Goal: Use online tool/utility

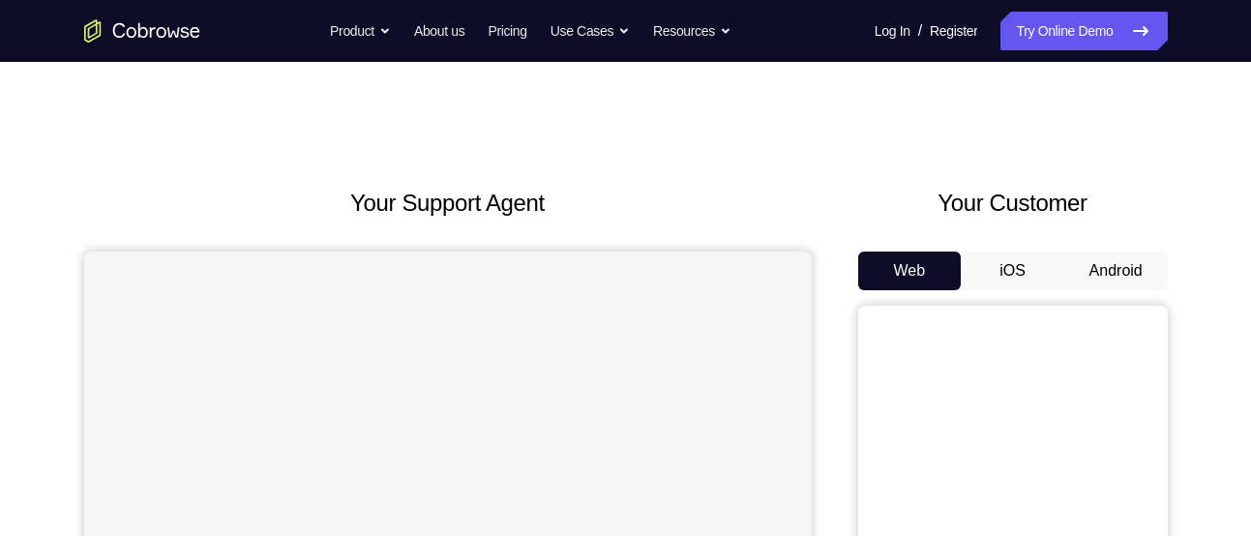
click at [1108, 266] on button "Android" at bounding box center [1115, 270] width 103 height 39
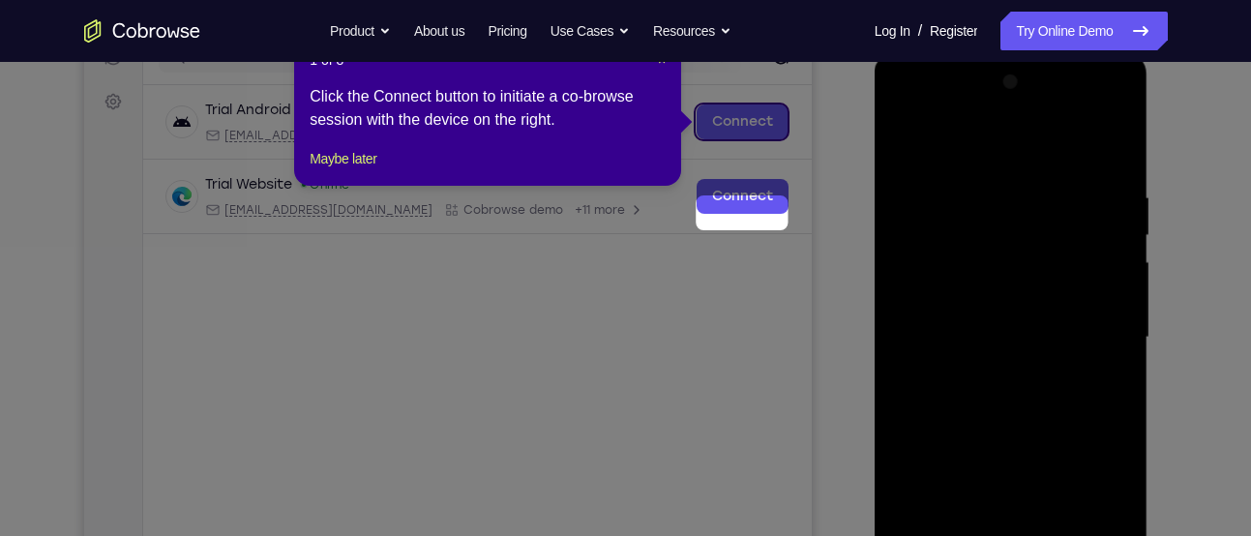
scroll to position [141, 0]
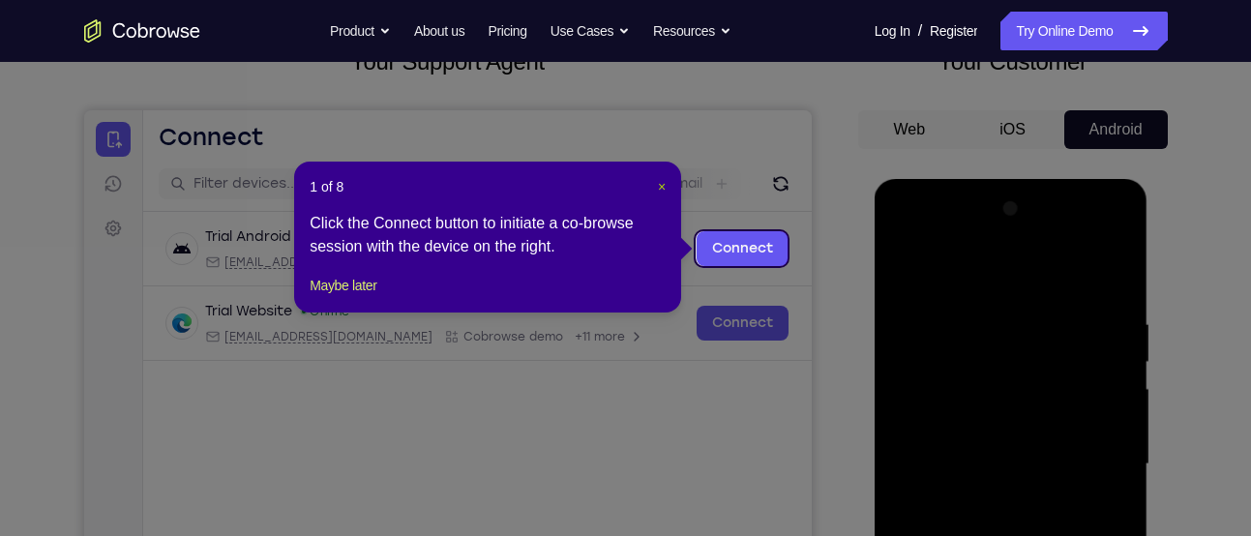
click at [663, 181] on span "×" at bounding box center [662, 186] width 8 height 15
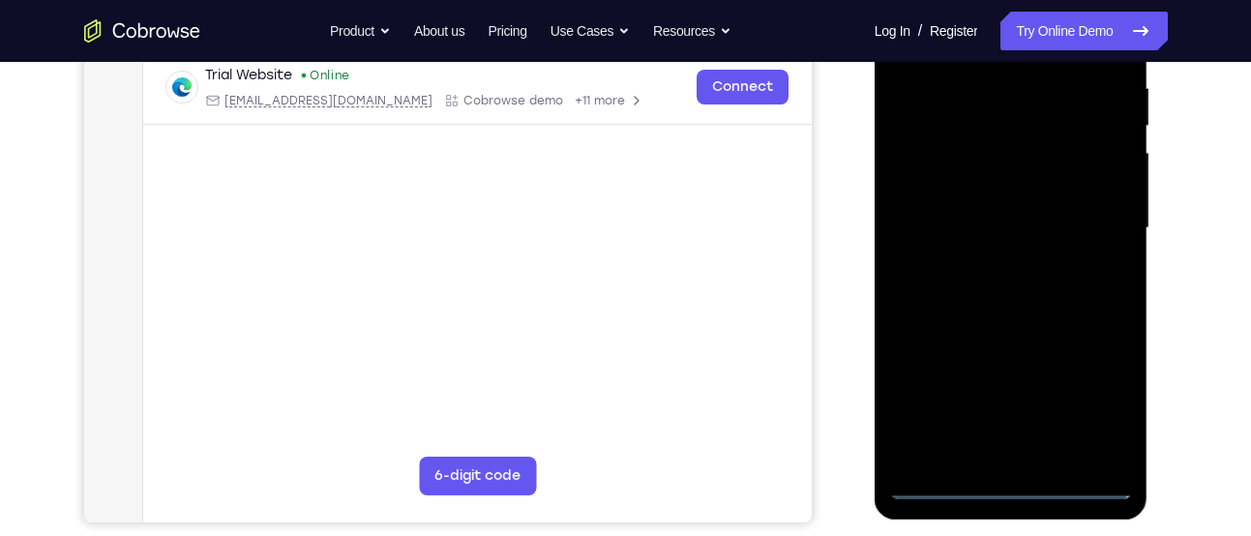
scroll to position [378, 0]
click at [1015, 480] on div at bounding box center [1011, 227] width 244 height 542
click at [1012, 445] on div at bounding box center [1011, 227] width 244 height 542
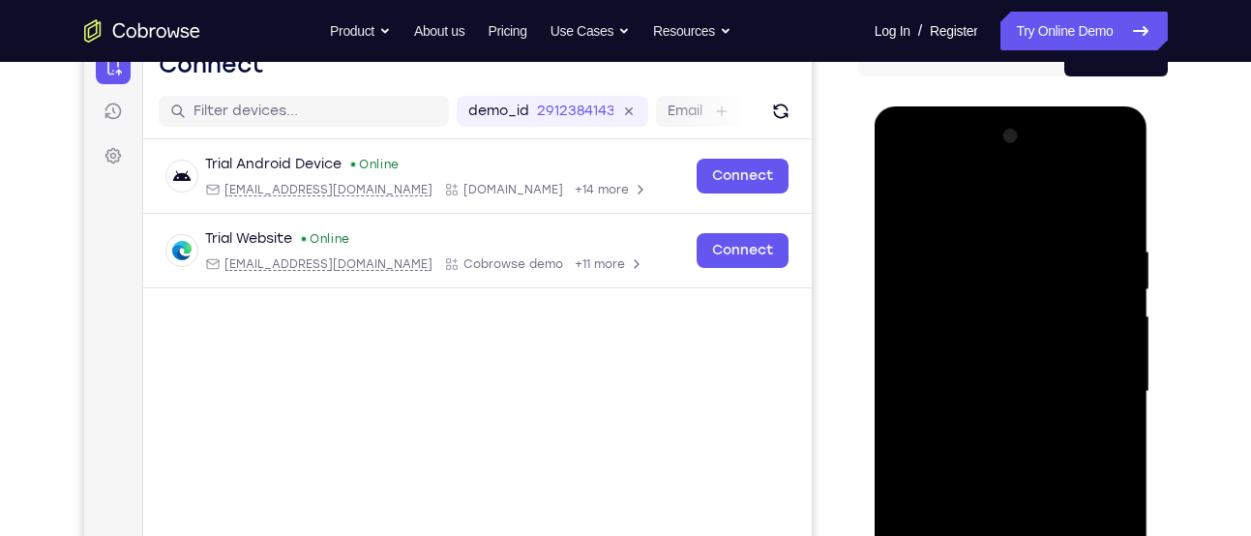
scroll to position [213, 0]
click at [1078, 475] on div at bounding box center [1011, 393] width 244 height 542
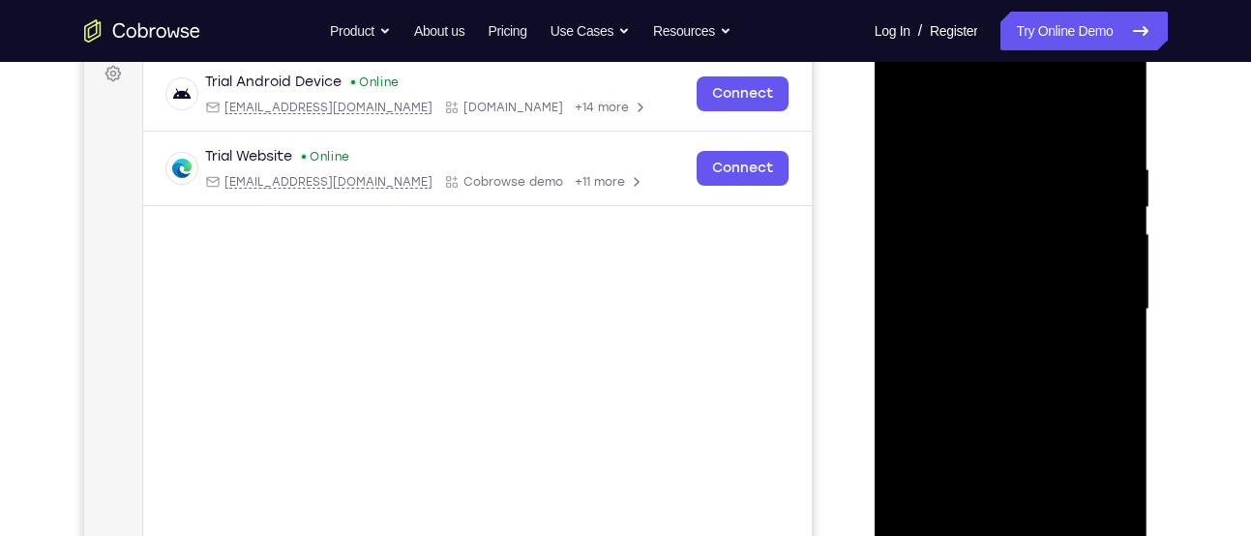
scroll to position [304, 0]
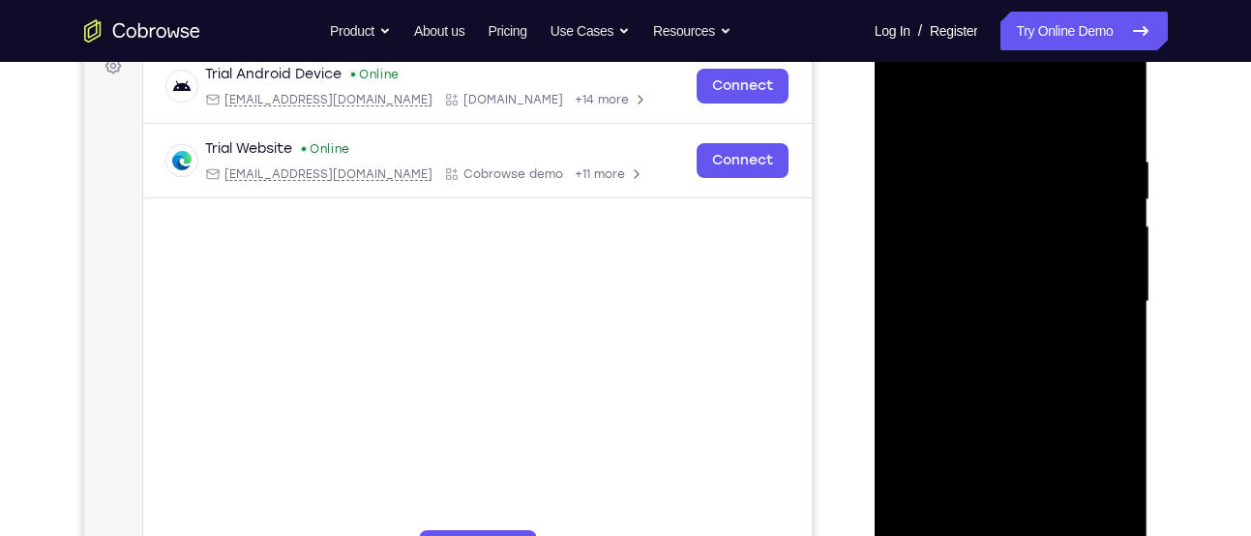
click at [1117, 524] on div at bounding box center [1011, 302] width 244 height 542
click at [934, 194] on div at bounding box center [1011, 302] width 244 height 542
click at [959, 301] on div at bounding box center [1011, 302] width 244 height 542
click at [927, 292] on div at bounding box center [1011, 302] width 244 height 542
click at [936, 303] on div at bounding box center [1011, 302] width 244 height 542
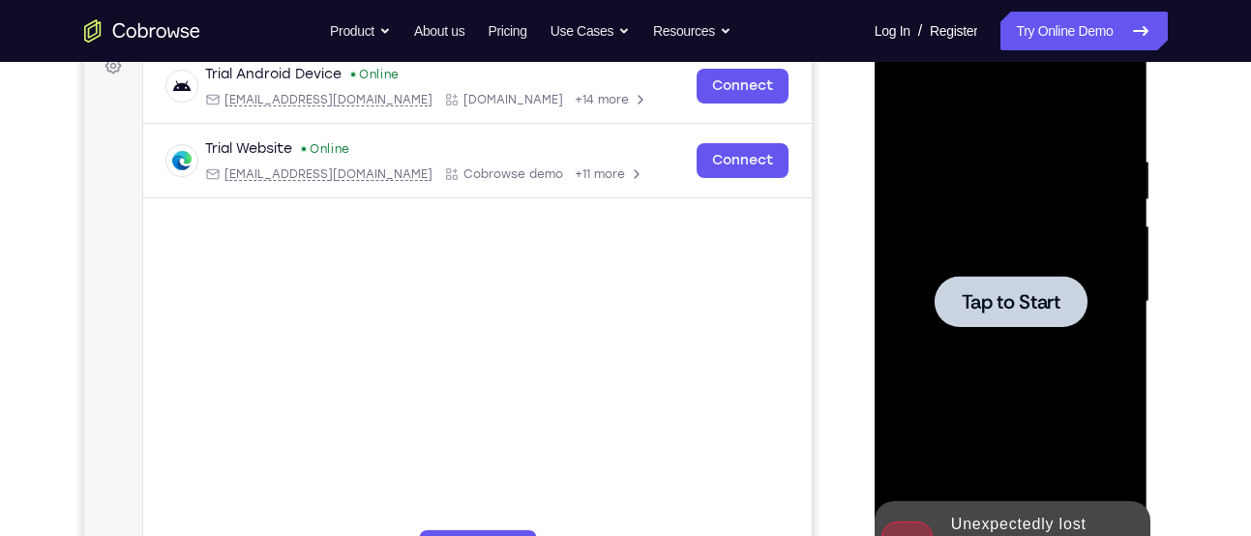
click at [959, 307] on div at bounding box center [1010, 301] width 153 height 51
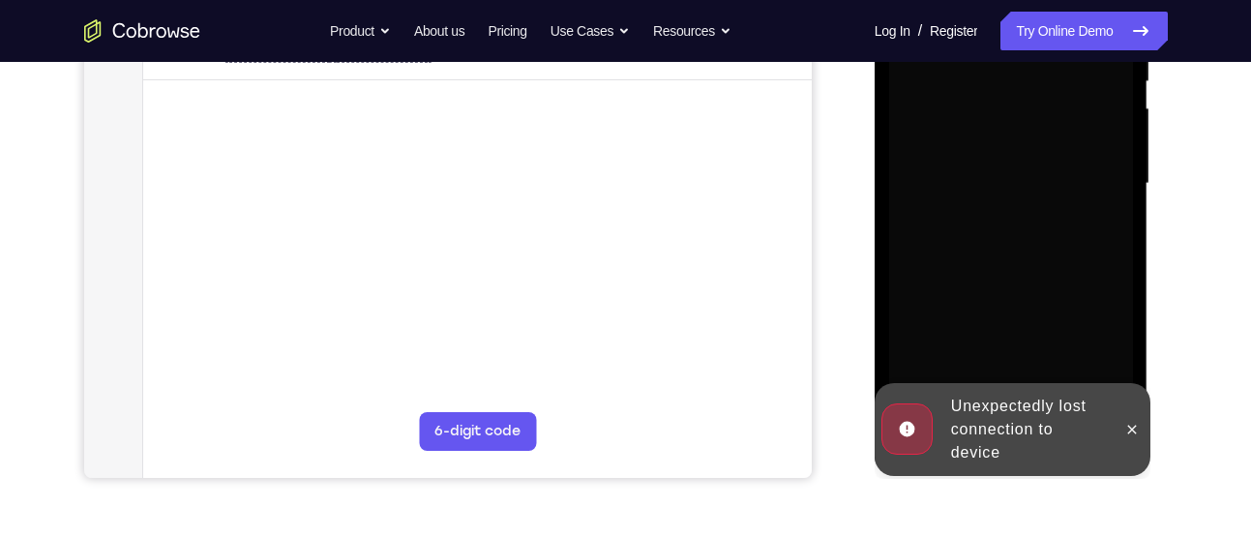
scroll to position [423, 0]
click at [1132, 427] on icon at bounding box center [1132, 428] width 9 height 9
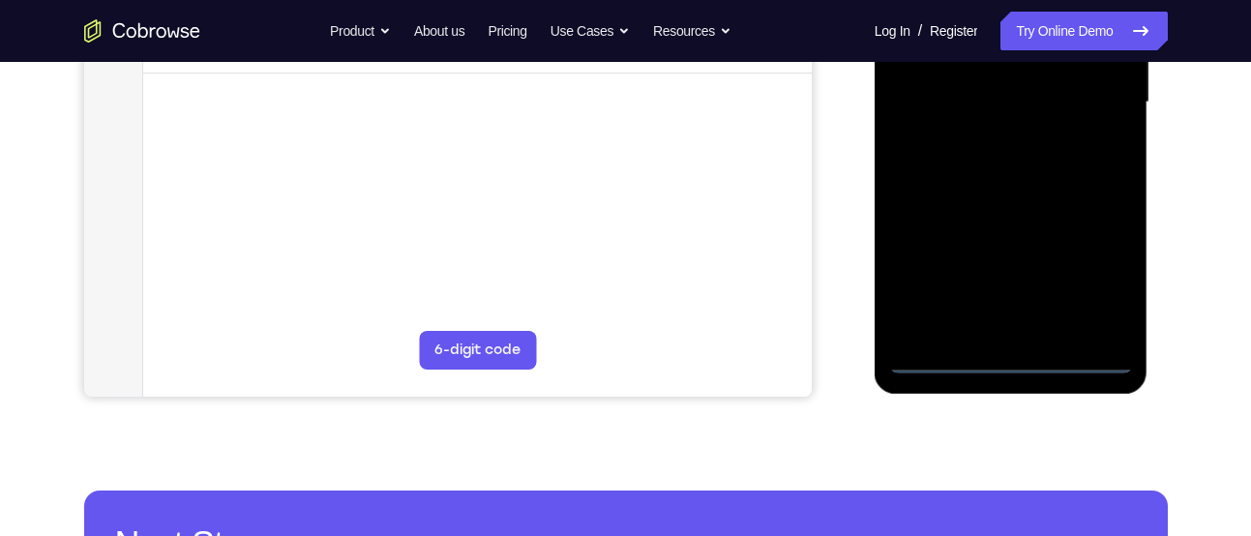
scroll to position [521, 0]
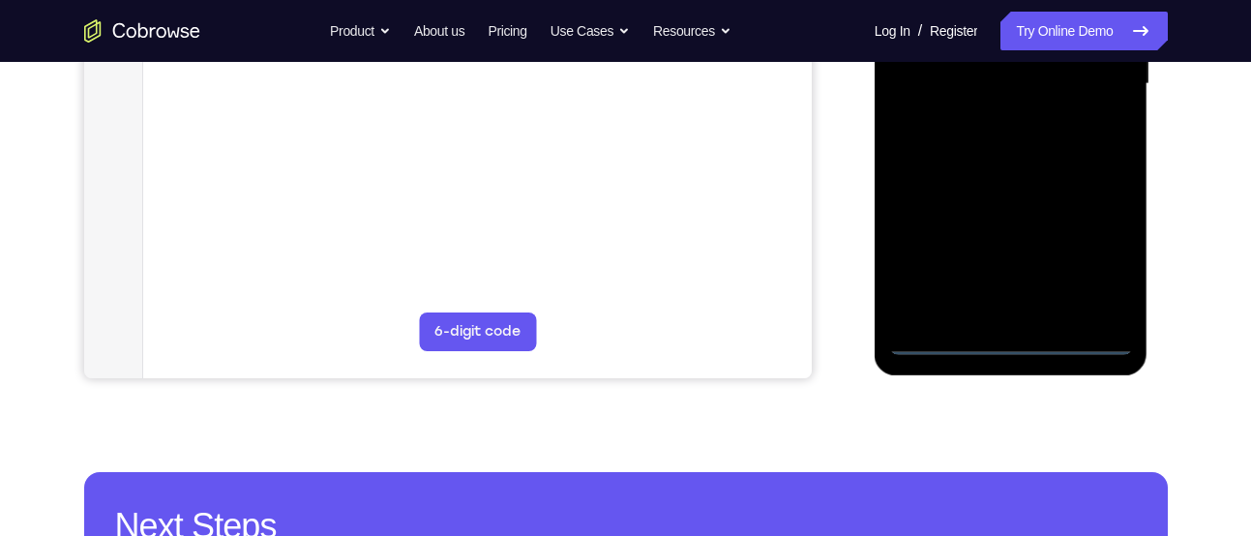
click at [1011, 337] on div at bounding box center [1011, 84] width 244 height 542
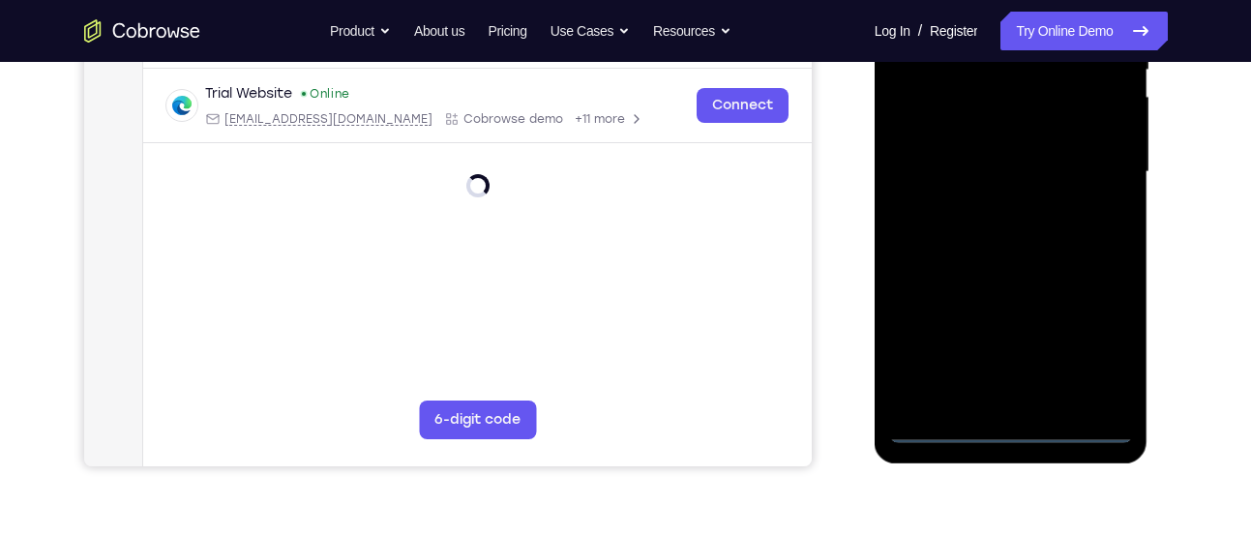
scroll to position [432, 0]
click at [979, 383] on div at bounding box center [1011, 173] width 244 height 542
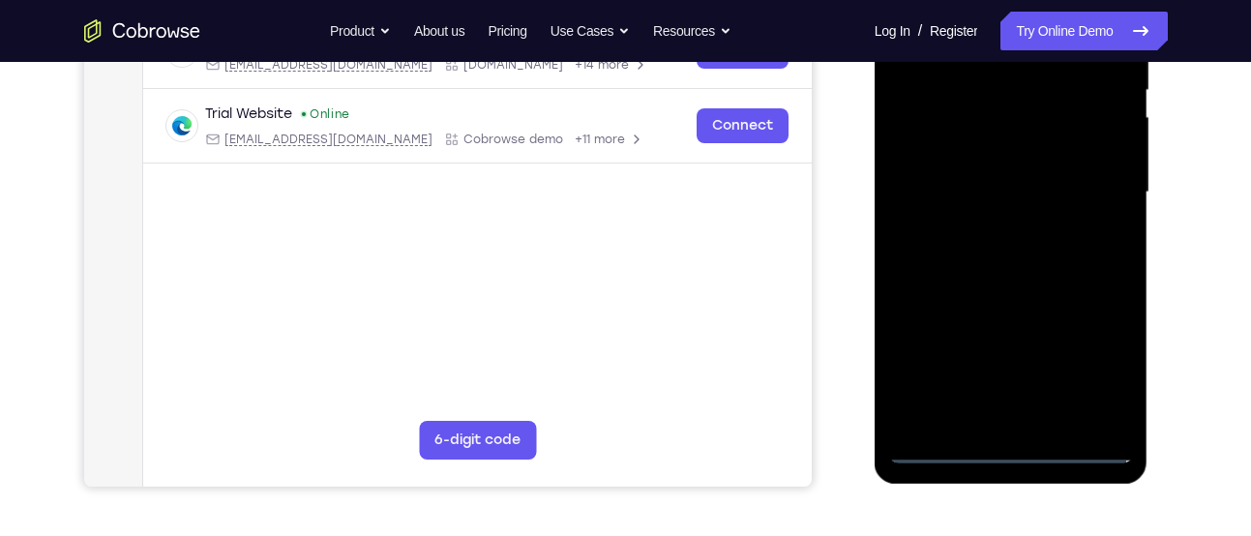
scroll to position [414, 0]
click at [968, 405] on div at bounding box center [1011, 192] width 244 height 542
click at [982, 416] on div at bounding box center [1011, 192] width 244 height 542
click at [908, 420] on div at bounding box center [1011, 192] width 244 height 542
click at [1066, 271] on div at bounding box center [1011, 192] width 244 height 542
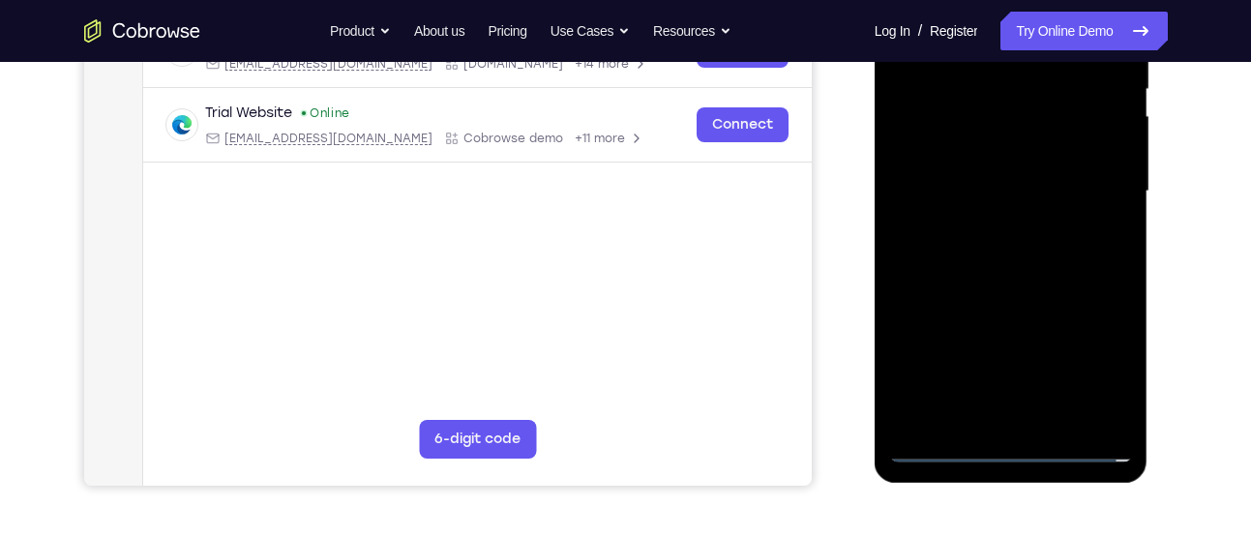
click at [1112, 412] on div at bounding box center [1011, 192] width 244 height 542
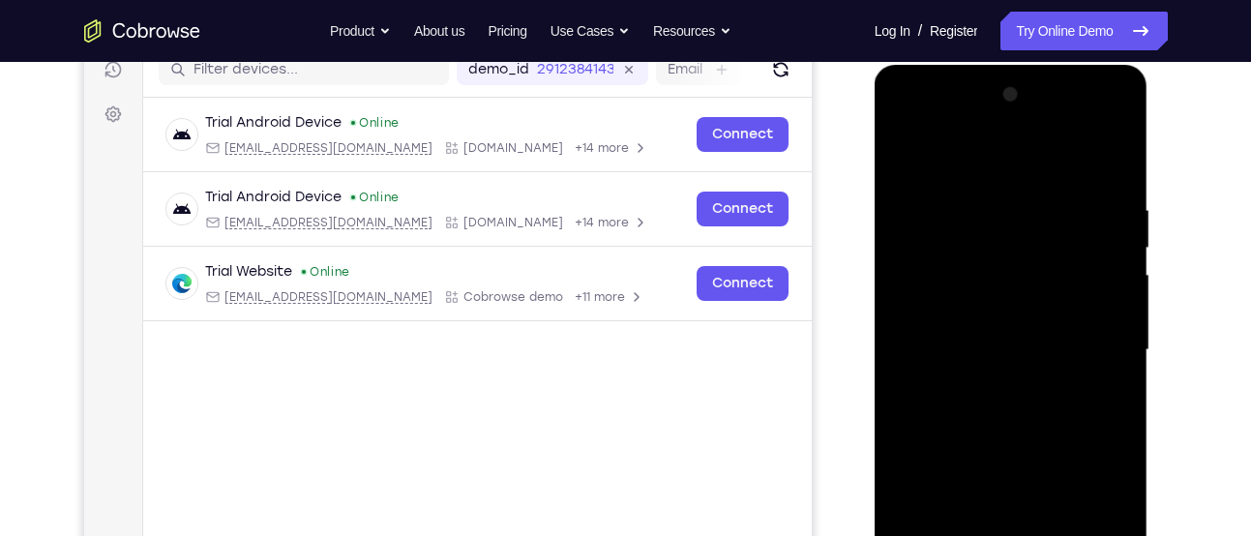
scroll to position [254, 0]
click at [912, 251] on div at bounding box center [1011, 351] width 244 height 542
click at [955, 353] on div at bounding box center [1011, 351] width 244 height 542
click at [953, 289] on div at bounding box center [1011, 351] width 244 height 542
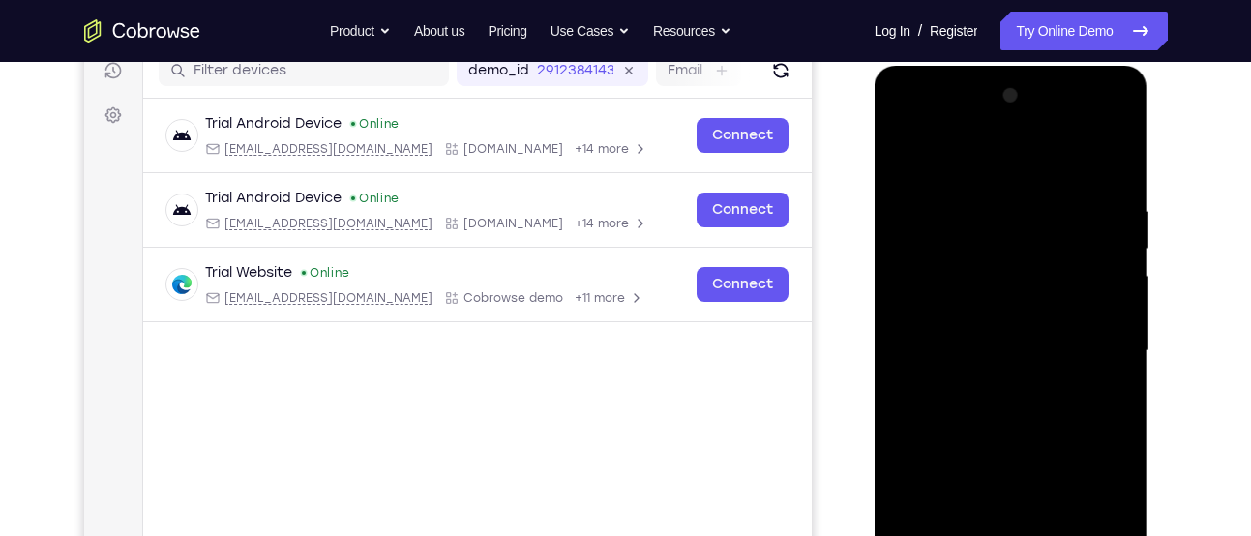
click at [953, 330] on div at bounding box center [1011, 351] width 244 height 542
click at [1051, 366] on div at bounding box center [1011, 351] width 244 height 542
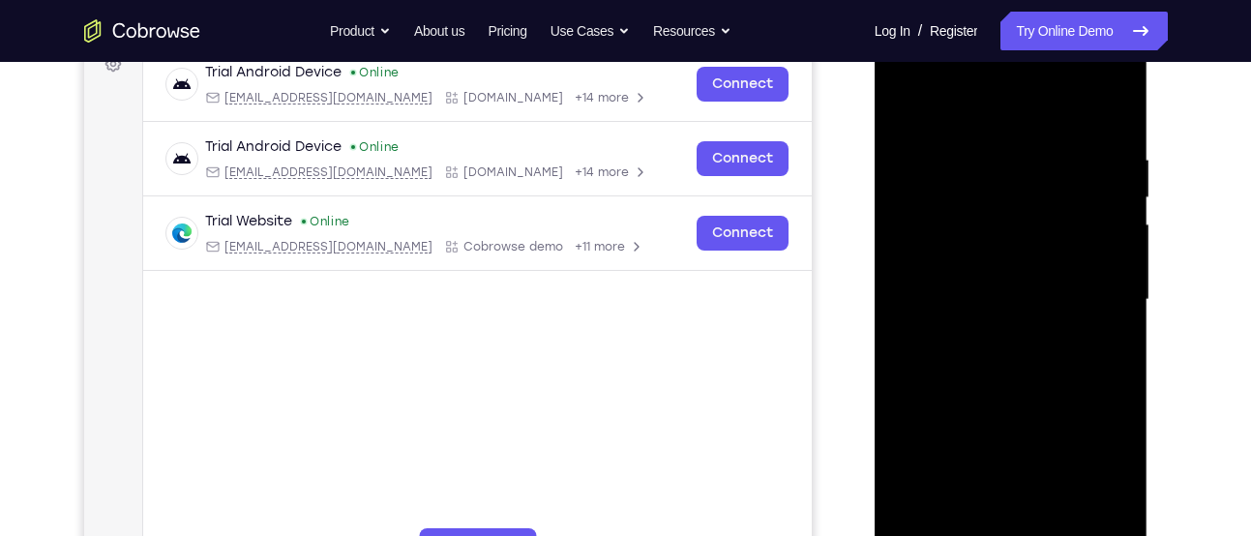
scroll to position [307, 0]
click at [1013, 344] on div at bounding box center [1011, 299] width 244 height 542
click at [1008, 346] on div at bounding box center [1011, 299] width 244 height 542
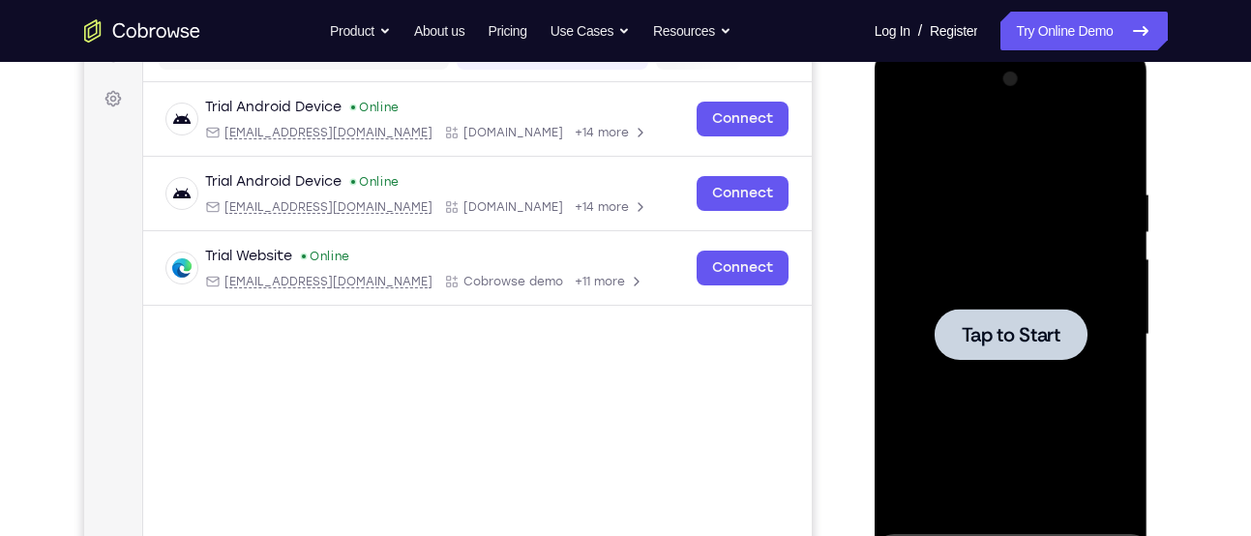
scroll to position [270, 0]
click at [999, 341] on span "Tap to Start" at bounding box center [1010, 335] width 99 height 19
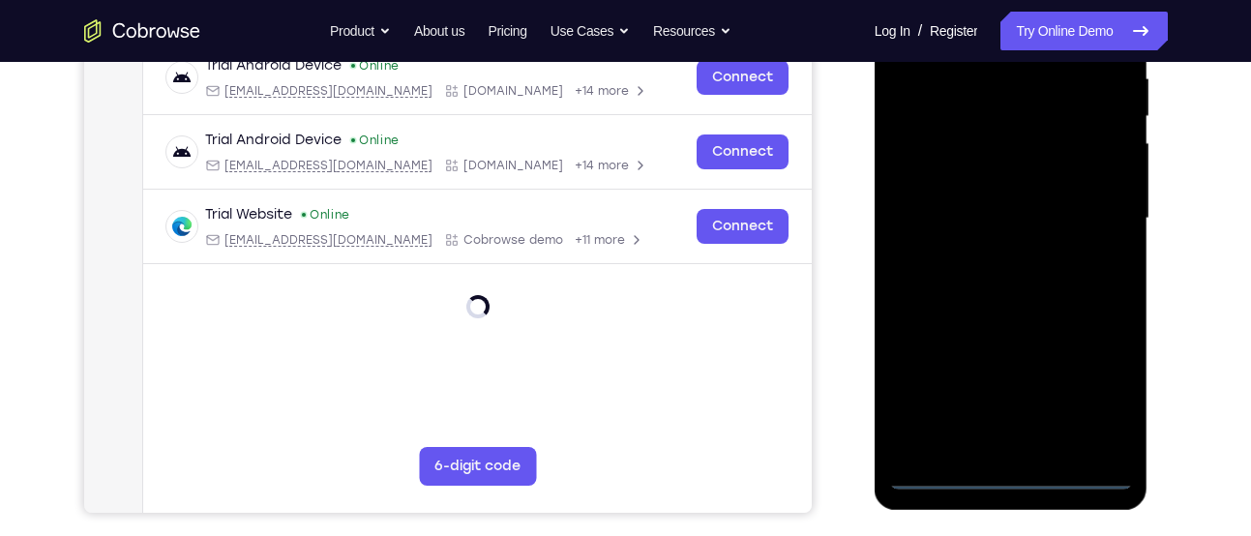
scroll to position [399, 0]
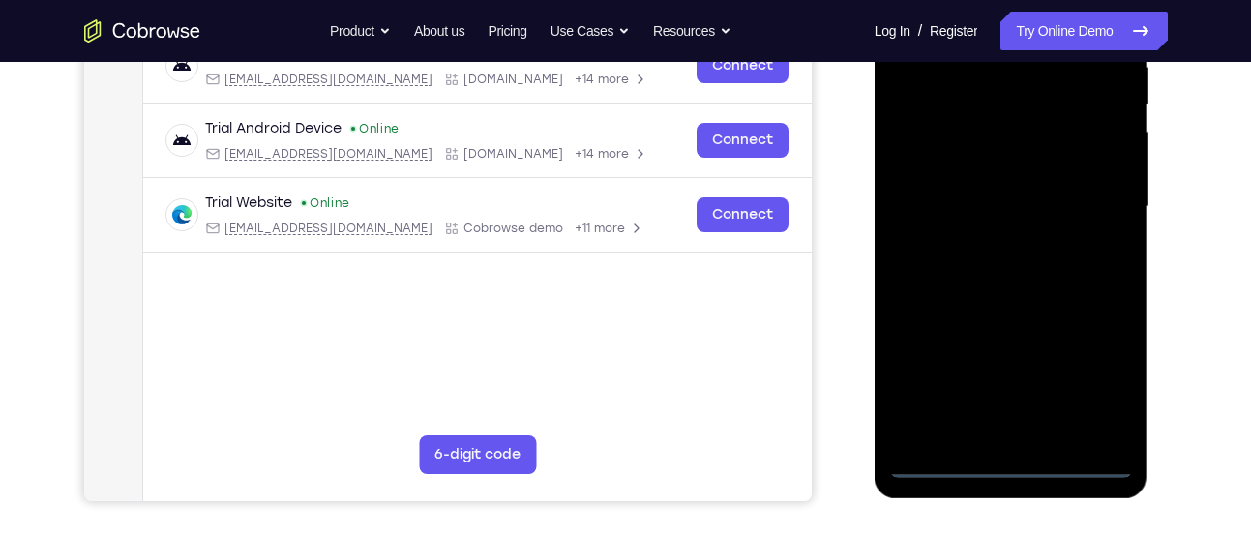
click at [1019, 463] on div at bounding box center [1011, 207] width 244 height 542
click at [1007, 428] on div at bounding box center [1011, 207] width 244 height 542
click at [1118, 422] on div at bounding box center [1011, 207] width 244 height 542
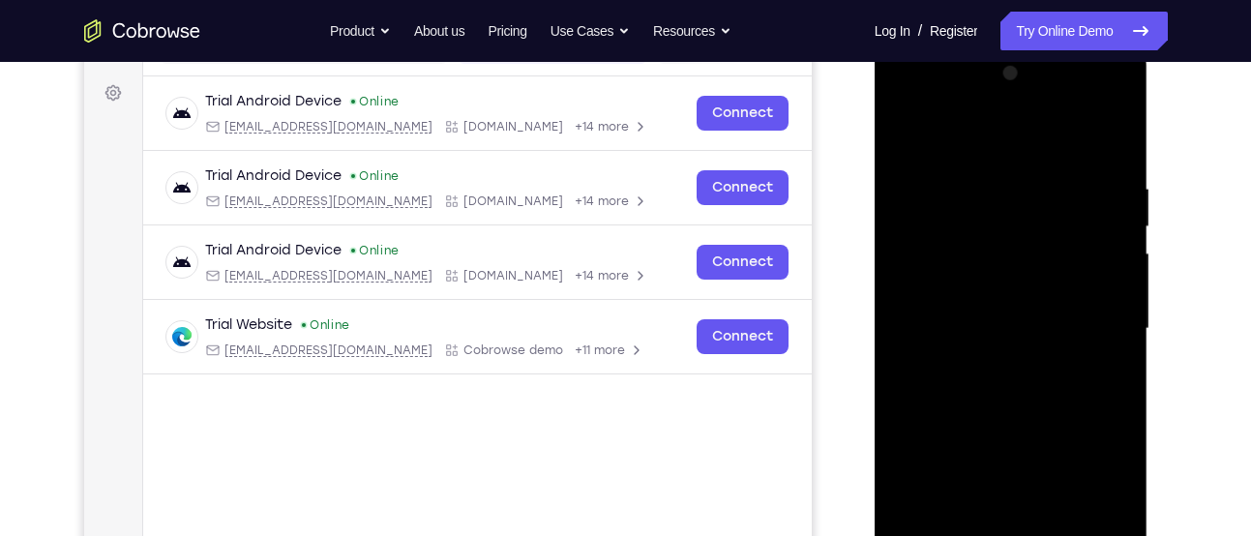
scroll to position [274, 0]
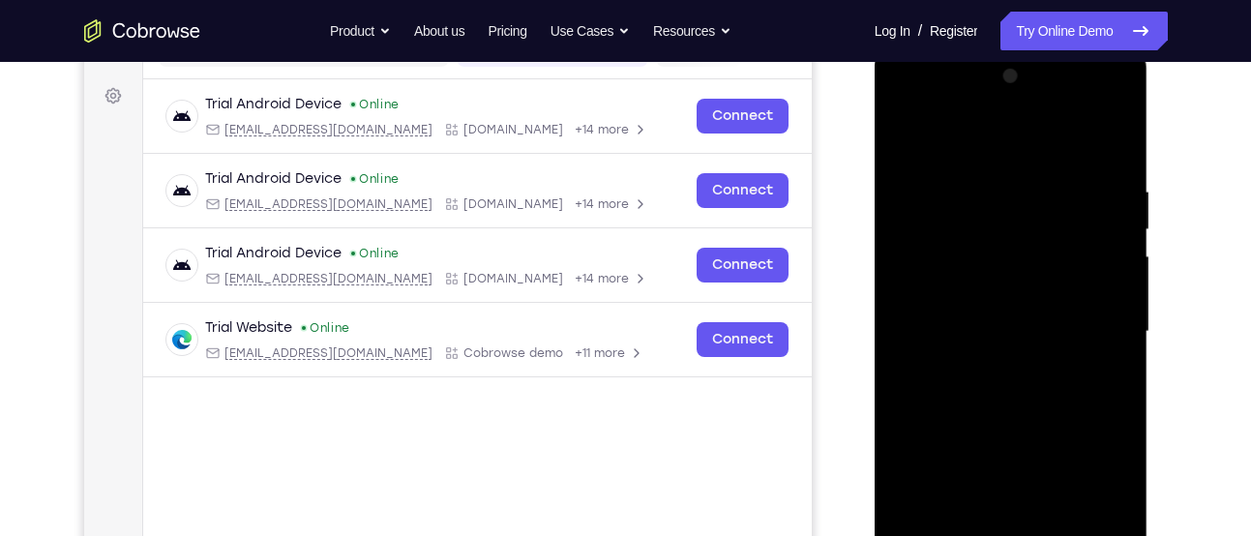
click at [920, 227] on div at bounding box center [1011, 332] width 244 height 542
click at [959, 335] on div at bounding box center [1011, 332] width 244 height 542
click at [934, 334] on div at bounding box center [1011, 332] width 244 height 542
click at [926, 265] on div at bounding box center [1011, 332] width 244 height 542
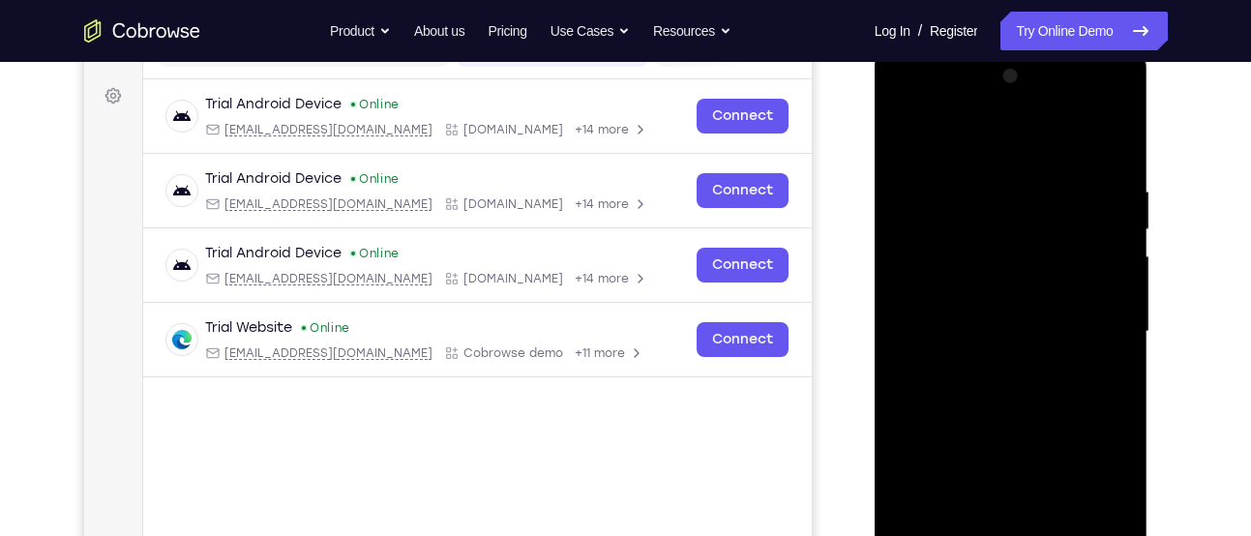
click at [927, 318] on div at bounding box center [1011, 332] width 244 height 542
click at [941, 349] on div at bounding box center [1011, 332] width 244 height 542
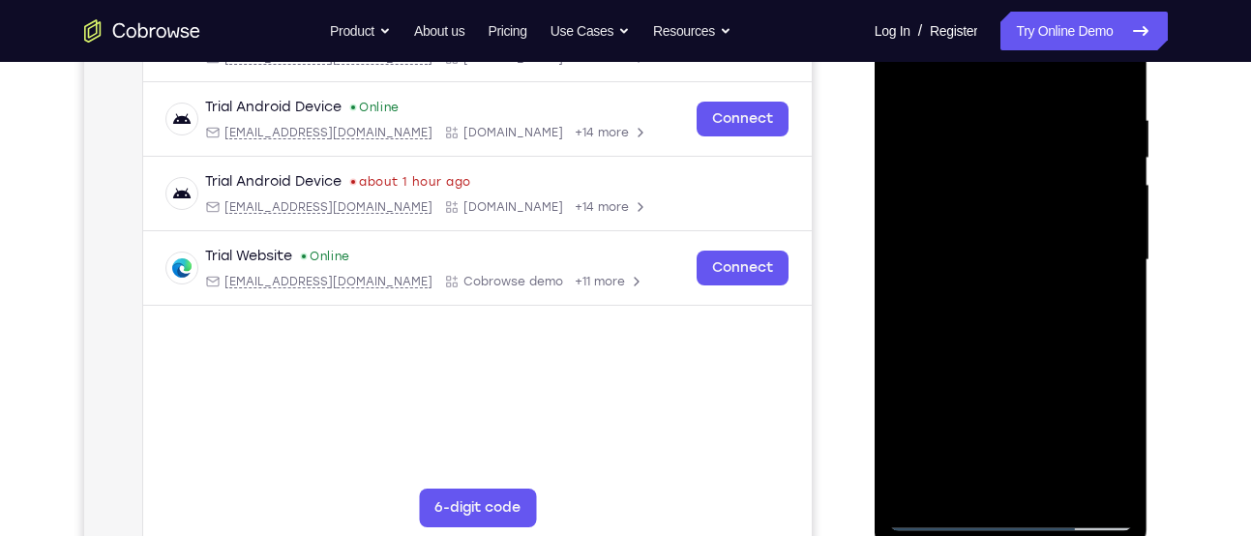
scroll to position [348, 0]
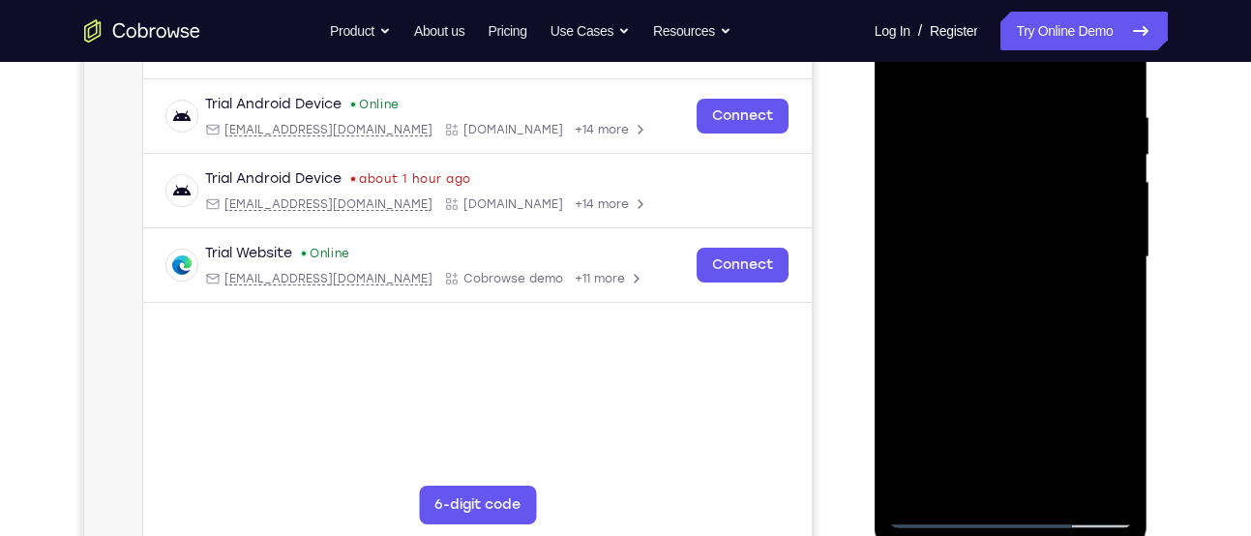
click at [1005, 345] on div at bounding box center [1011, 257] width 244 height 542
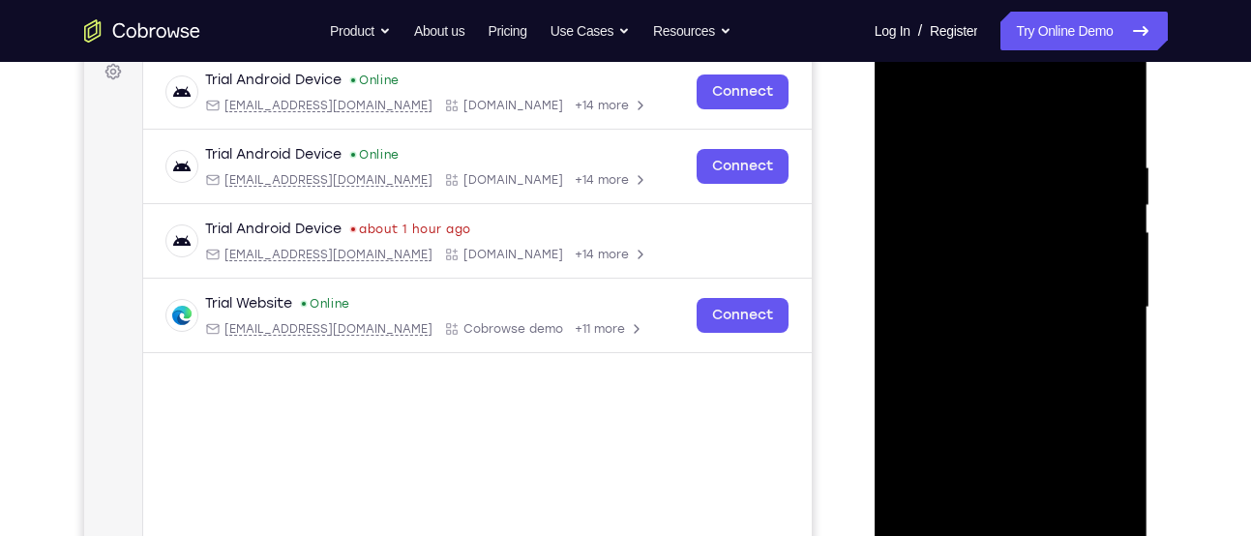
scroll to position [297, 0]
click at [1005, 264] on div at bounding box center [1011, 309] width 244 height 542
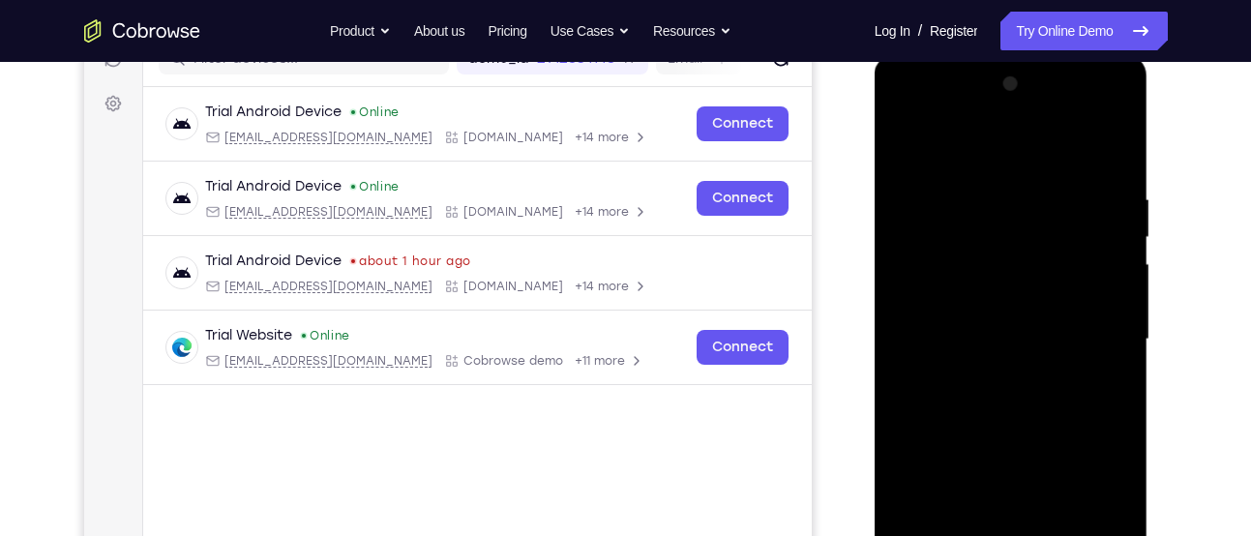
scroll to position [263, 0]
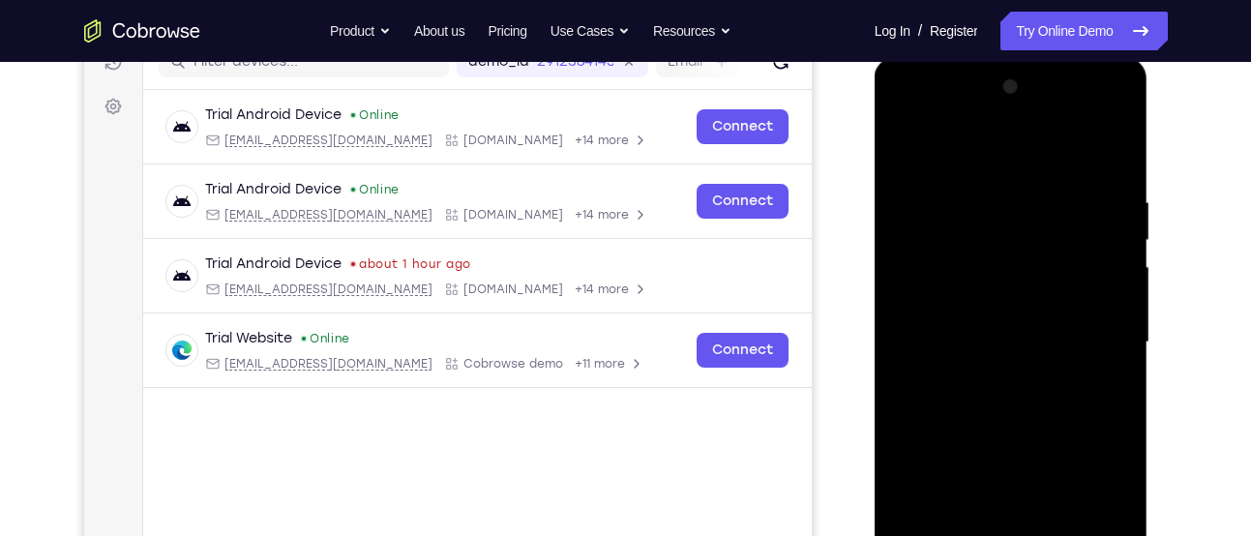
click at [1097, 296] on div at bounding box center [1011, 343] width 244 height 542
click at [1020, 358] on div at bounding box center [1011, 343] width 244 height 542
click at [1096, 352] on div at bounding box center [1011, 343] width 244 height 542
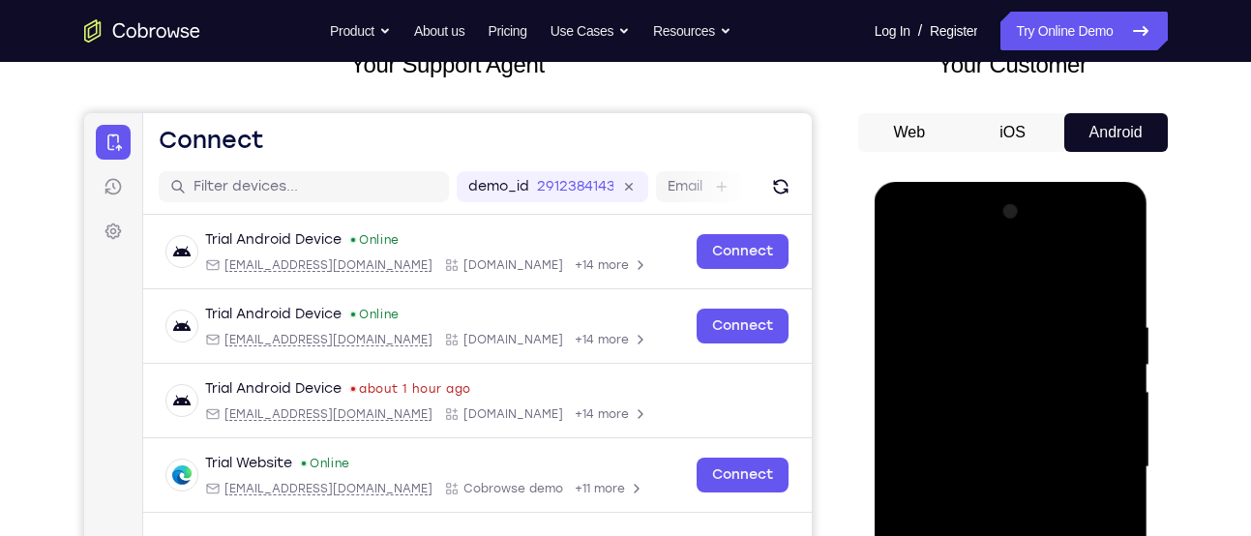
scroll to position [136, 0]
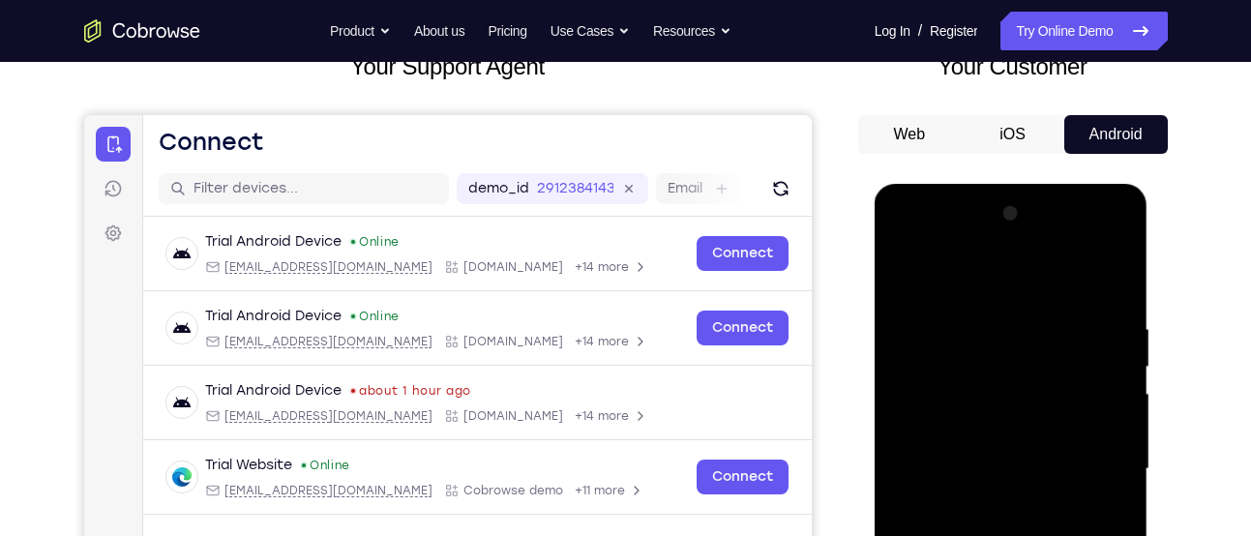
click at [903, 280] on div at bounding box center [1011, 469] width 244 height 542
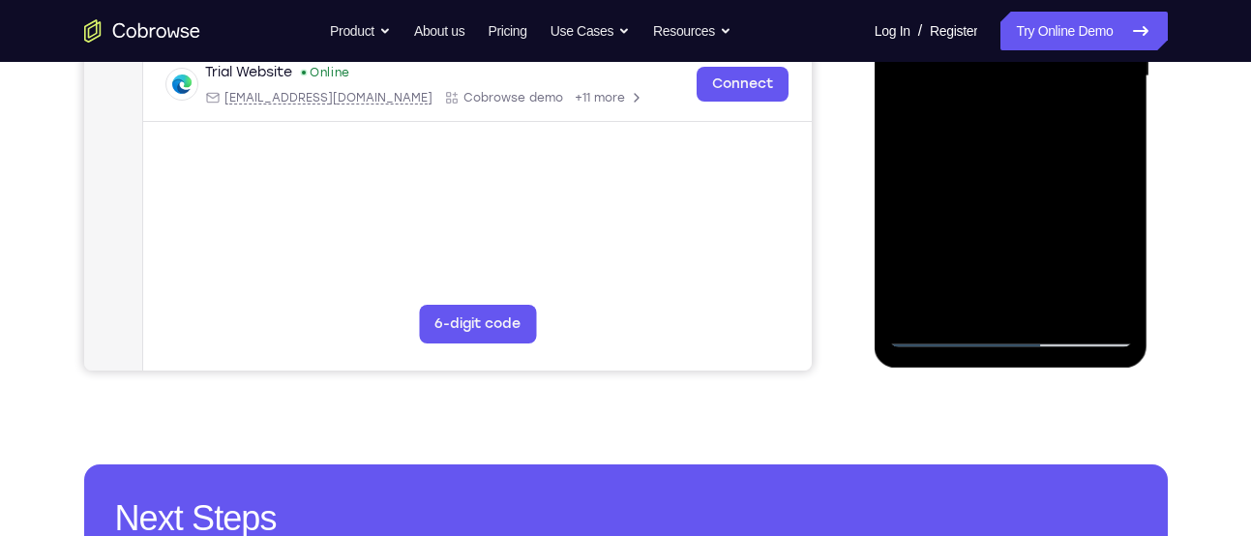
scroll to position [530, 0]
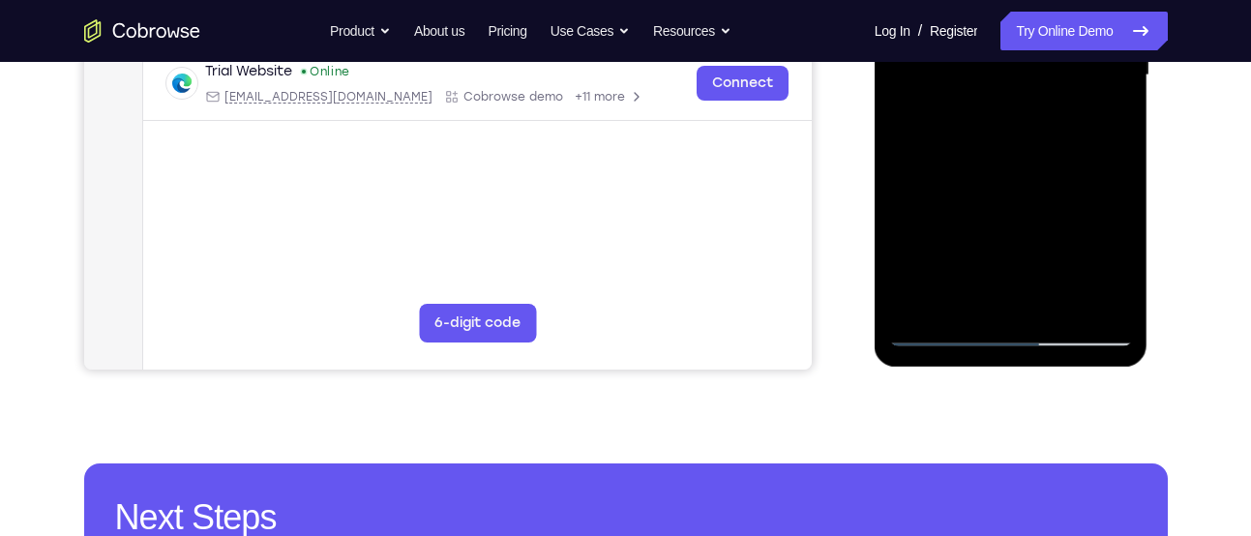
click at [990, 161] on div at bounding box center [1011, 76] width 244 height 542
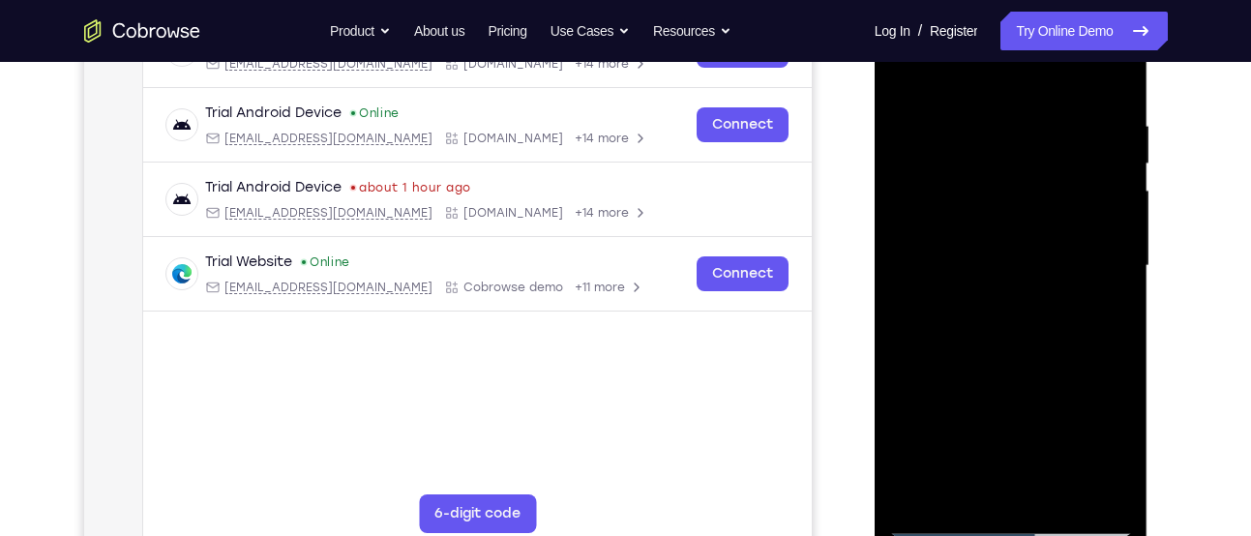
scroll to position [336, 0]
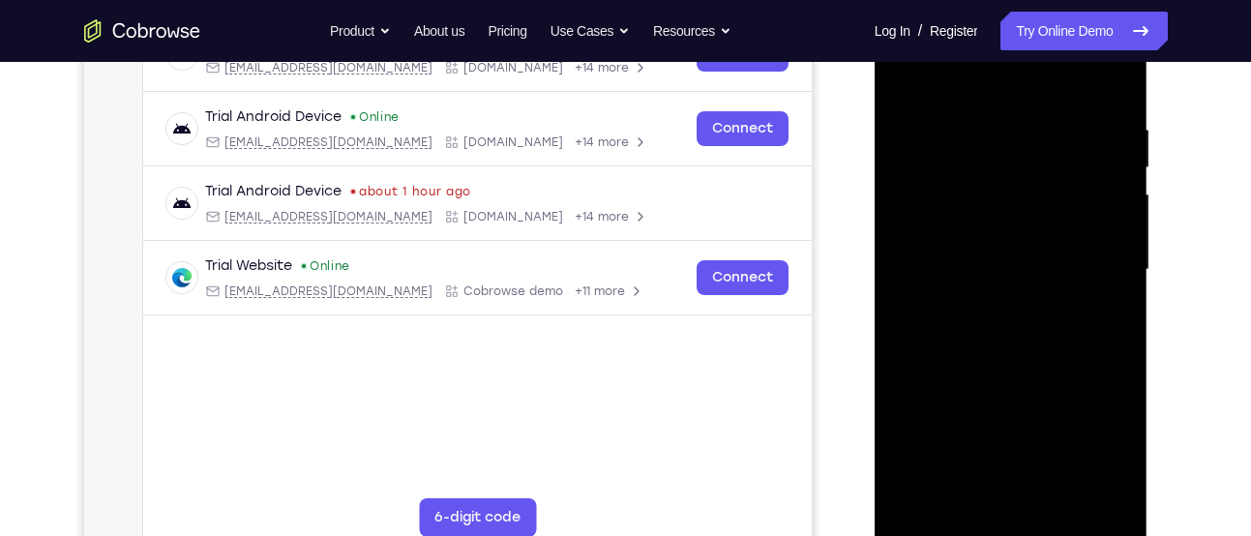
click at [1006, 287] on div at bounding box center [1011, 270] width 244 height 542
click at [1021, 280] on div at bounding box center [1011, 270] width 244 height 542
click at [995, 283] on div at bounding box center [1011, 270] width 244 height 542
